Goal: Find specific page/section: Locate a particular part of the current website

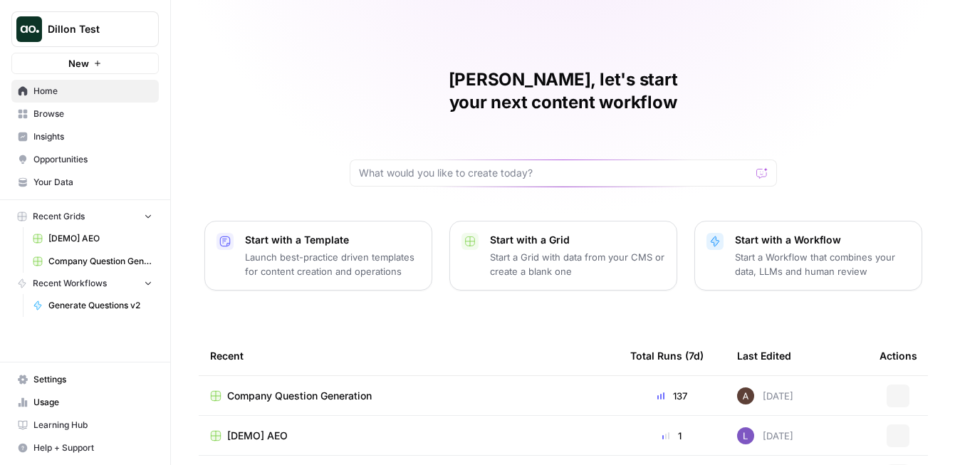
click at [109, 33] on span "Dillon Test" at bounding box center [91, 29] width 86 height 14
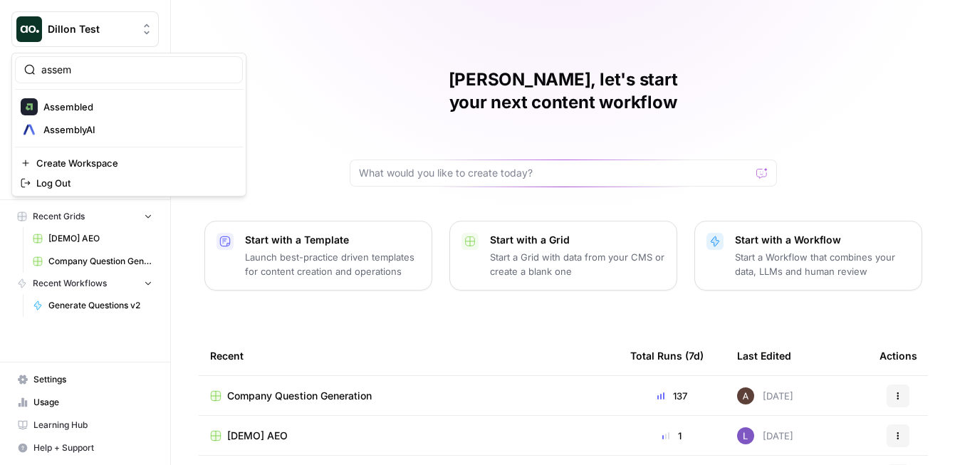
type input "assem"
click at [85, 103] on span "Assembled" at bounding box center [137, 107] width 188 height 14
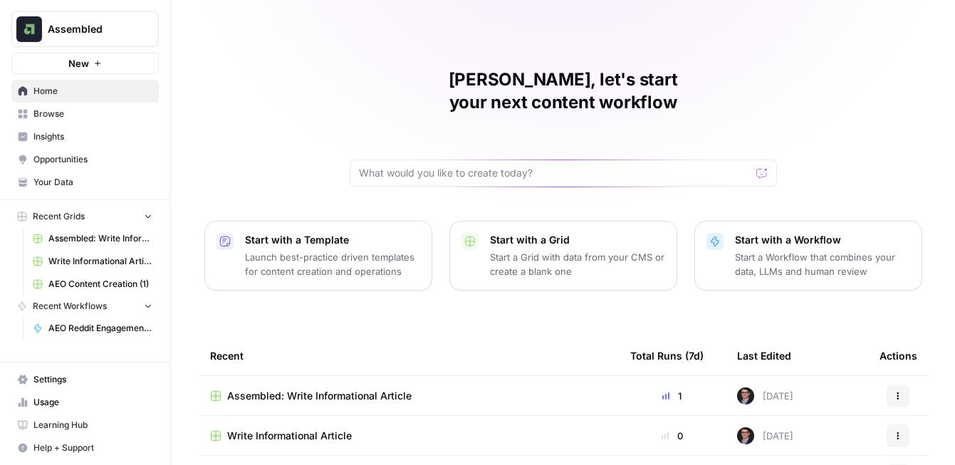
click at [77, 185] on span "Your Data" at bounding box center [92, 182] width 119 height 13
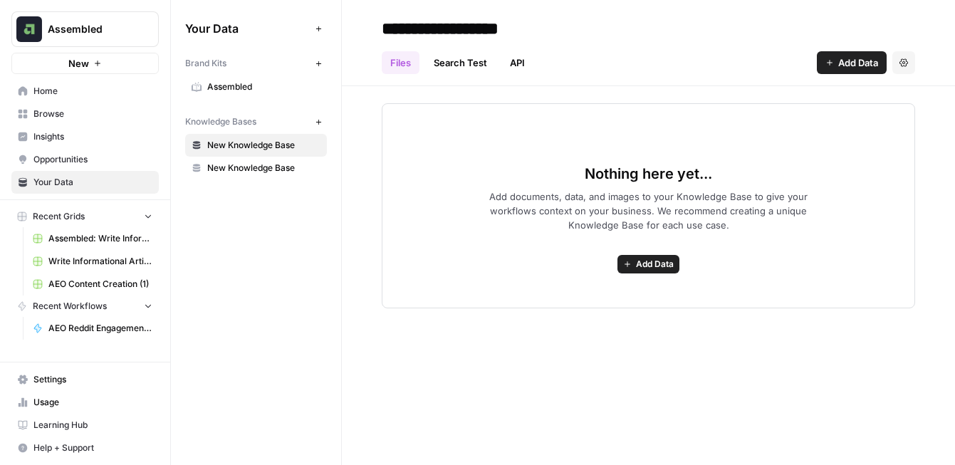
click at [251, 85] on span "Assembled" at bounding box center [263, 87] width 113 height 13
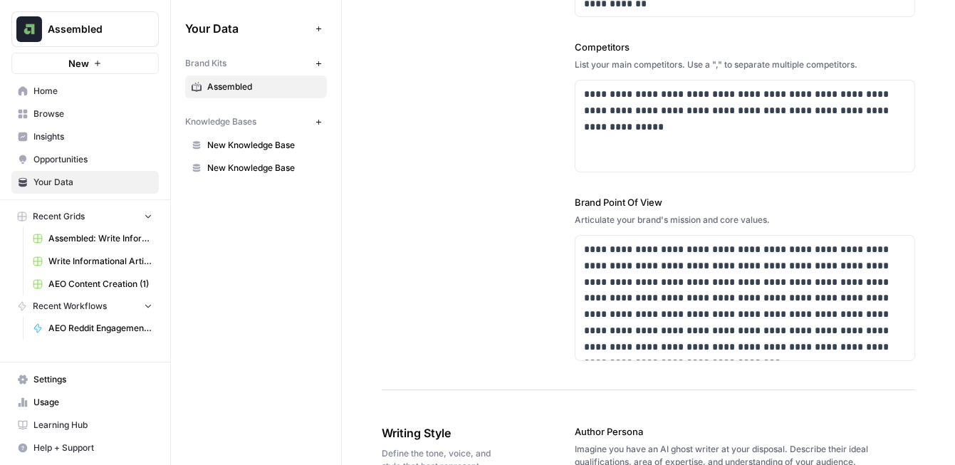
scroll to position [547, 0]
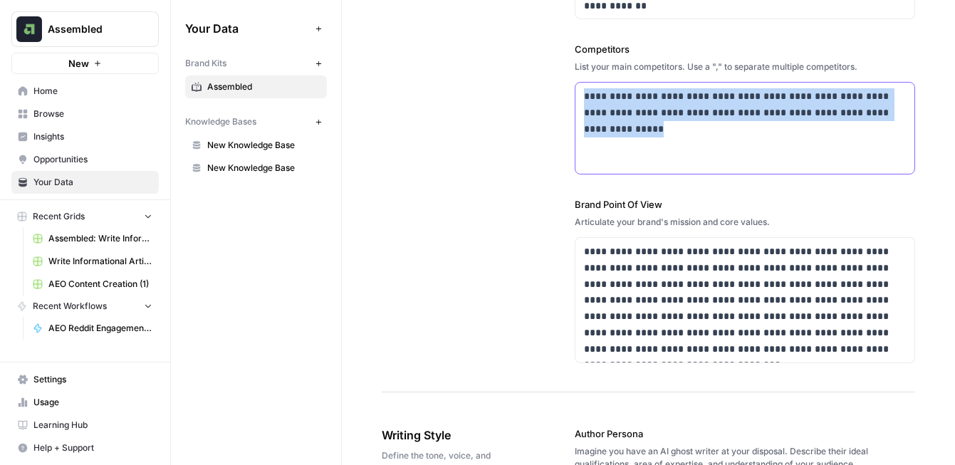
drag, startPoint x: 643, startPoint y: 134, endPoint x: 571, endPoint y: 99, distance: 80.0
copy p "**********"
